Goal: Find specific page/section: Find specific page/section

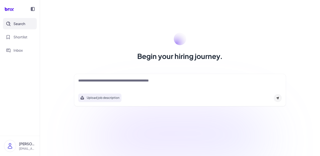
click at [172, 52] on h1 "Begin your hiring journey." at bounding box center [180, 56] width 86 height 10
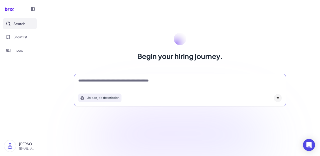
drag, startPoint x: 155, startPoint y: 83, endPoint x: 155, endPoint y: 77, distance: 6.3
click at [155, 83] on textarea at bounding box center [180, 81] width 204 height 6
click at [17, 39] on span "Shortlist" at bounding box center [21, 36] width 14 height 5
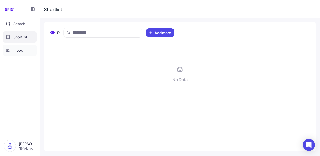
click at [17, 50] on span "Inbox" at bounding box center [18, 50] width 9 height 5
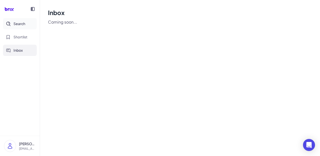
click at [20, 26] on span "Search" at bounding box center [20, 23] width 12 height 5
